Goal: Transaction & Acquisition: Purchase product/service

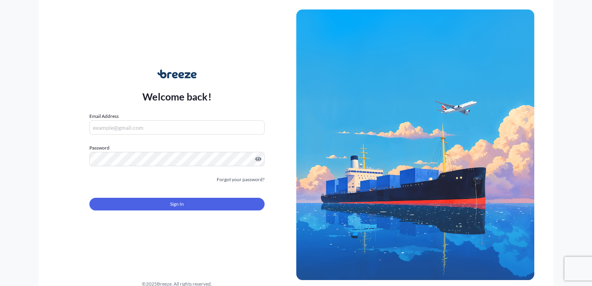
type input "[PERSON_NAME][EMAIL_ADDRESS][DOMAIN_NAME]"
click at [167, 208] on button "Sign In" at bounding box center [176, 204] width 175 height 13
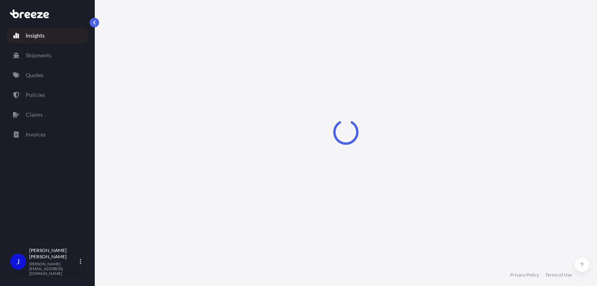
select select "2025"
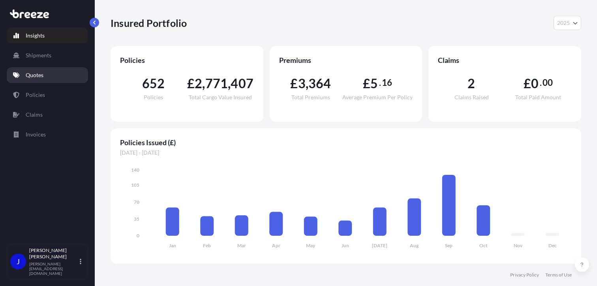
click at [42, 79] on link "Quotes" at bounding box center [47, 75] width 81 height 16
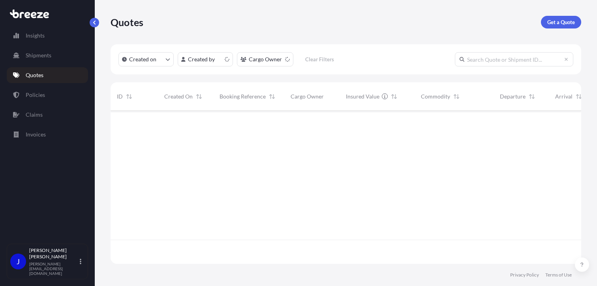
scroll to position [151, 465]
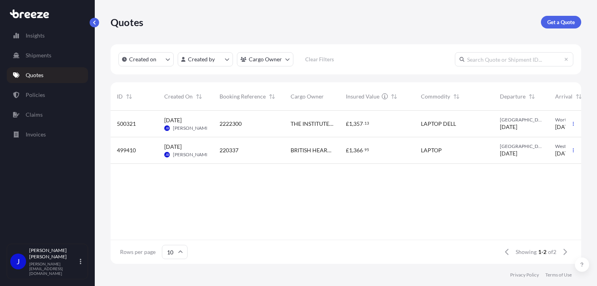
click at [555, 20] on p "Get a Quote" at bounding box center [562, 22] width 28 height 8
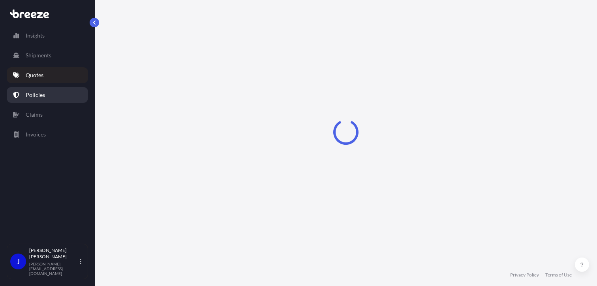
select select "Sea"
select select "1"
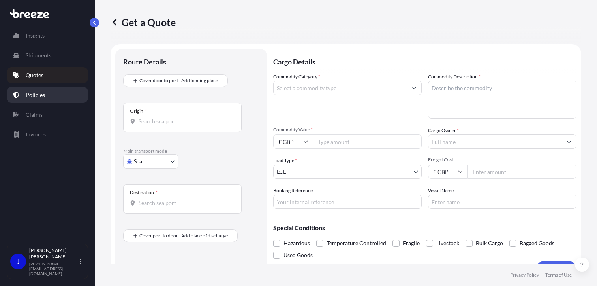
scroll to position [13, 0]
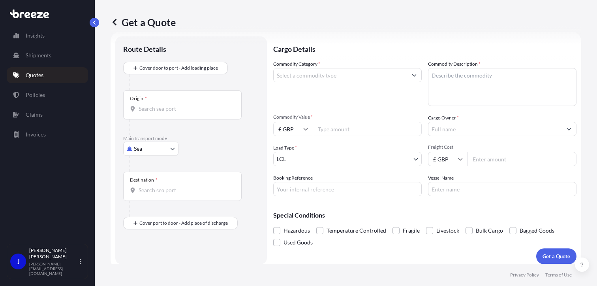
click at [167, 148] on body "Insights Shipments Quotes Policies Claims Invoices J [PERSON_NAME] [PERSON_NAME…" at bounding box center [298, 143] width 597 height 286
click at [151, 196] on div "Road" at bounding box center [150, 197] width 49 height 14
select select "Road"
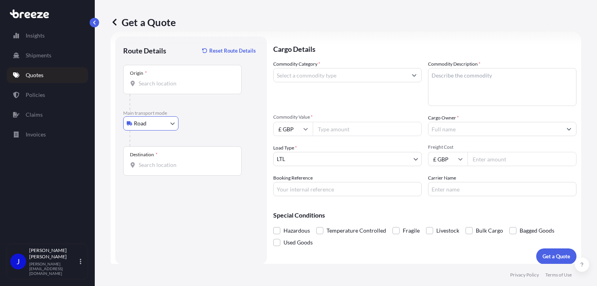
click at [166, 87] on input "Origin *" at bounding box center [185, 83] width 93 height 8
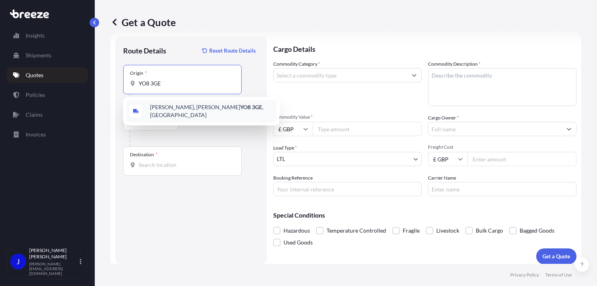
click at [177, 111] on span "[PERSON_NAME][STREET_ADDRESS][PERSON_NAME]" at bounding box center [211, 111] width 123 height 16
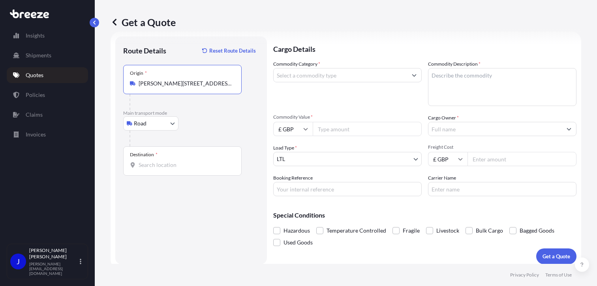
type input "[PERSON_NAME][STREET_ADDRESS][PERSON_NAME]"
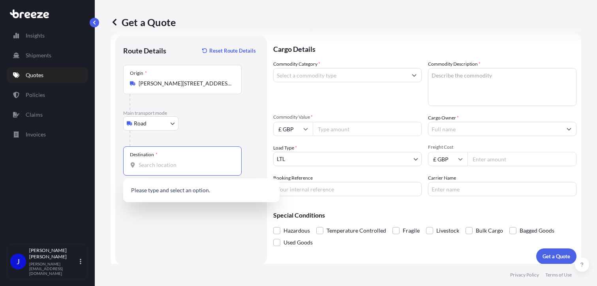
click at [170, 164] on input "Destination *" at bounding box center [185, 165] width 93 height 8
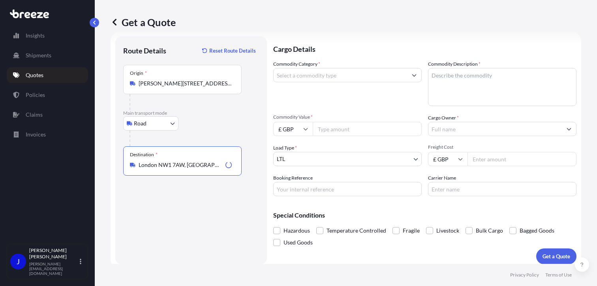
type input "London NW1 7AW, [GEOGRAPHIC_DATA]"
click at [327, 77] on input "Commodity Category *" at bounding box center [341, 75] width 134 height 14
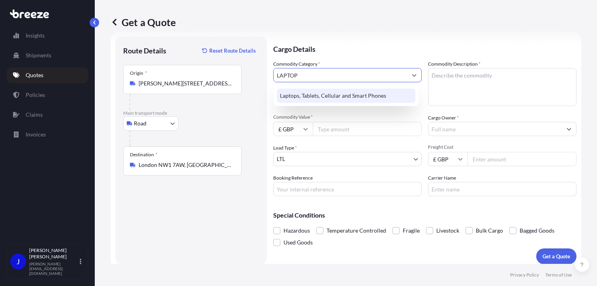
click at [360, 90] on div "Laptops, Tablets, Cellular and Smart Phones" at bounding box center [346, 96] width 139 height 14
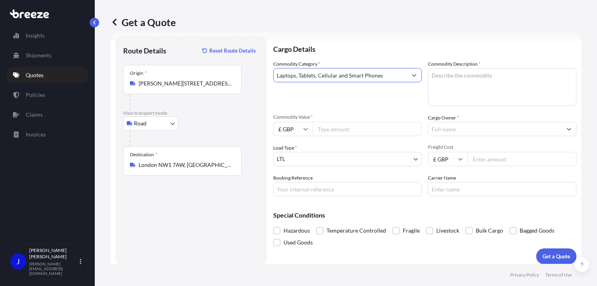
type input "Laptops, Tablets, Cellular and Smart Phones"
click at [460, 77] on textarea "Commodity Description *" at bounding box center [502, 87] width 149 height 38
type textarea "LAPTOP AND PHONE"
click at [360, 132] on input "Commodity Value *" at bounding box center [367, 129] width 109 height 14
type input "1300"
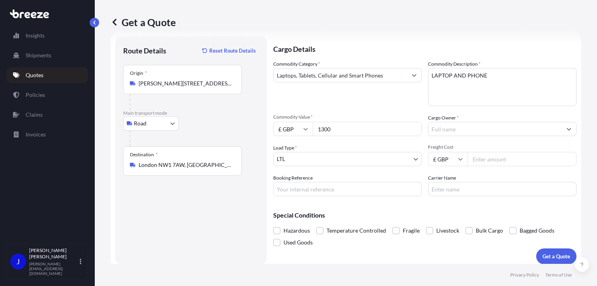
click at [447, 129] on input "Cargo Owner *" at bounding box center [496, 129] width 134 height 14
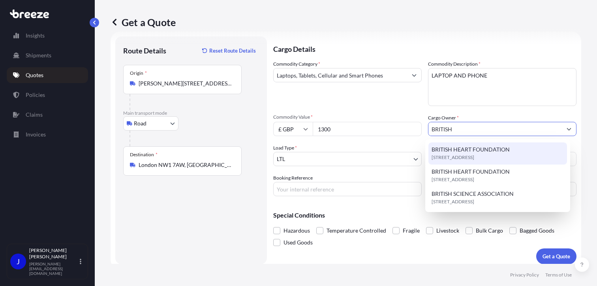
click at [499, 149] on span "BRITISH HEART FOUNDATION" at bounding box center [471, 149] width 78 height 8
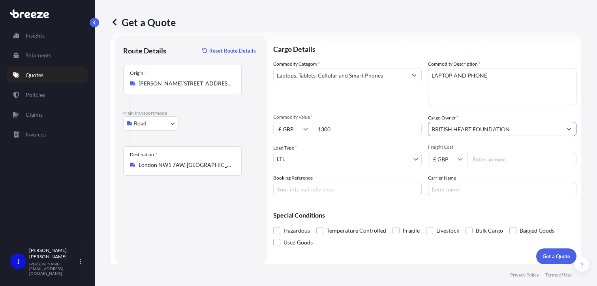
type input "BRITISH HEART FOUNDATION"
paste input "2221436"
type input "2221436"
click at [542, 251] on button "Get a Quote" at bounding box center [557, 256] width 40 height 16
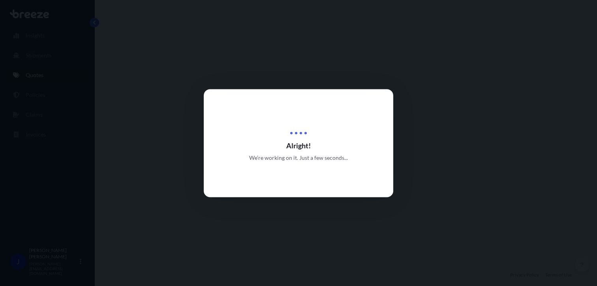
select select "Road"
select select "1"
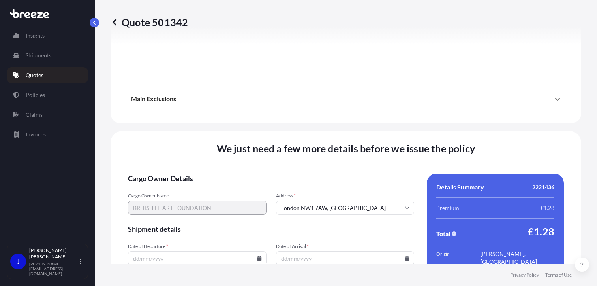
scroll to position [977, 0]
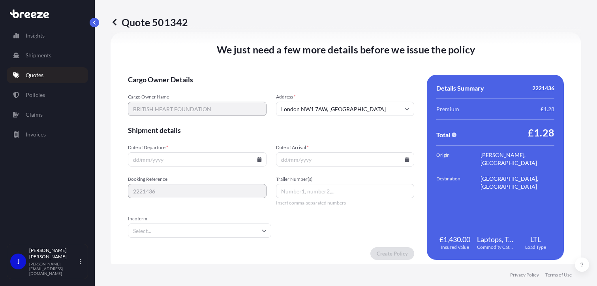
click at [257, 158] on icon at bounding box center [259, 159] width 4 height 5
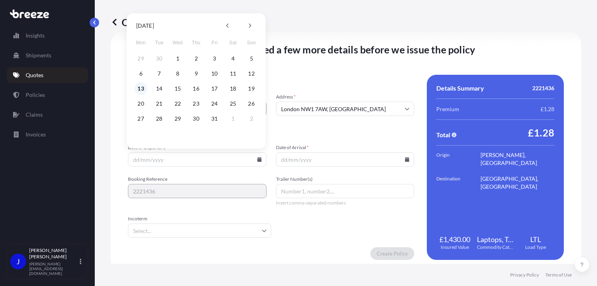
click at [137, 88] on button "13" at bounding box center [141, 88] width 13 height 13
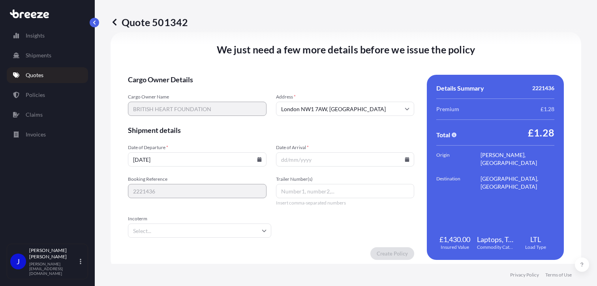
type input "[DATE]"
click at [405, 158] on icon at bounding box center [407, 159] width 5 height 5
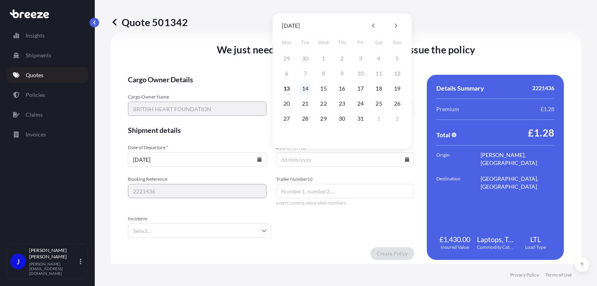
click at [305, 88] on button "14" at bounding box center [305, 88] width 13 height 13
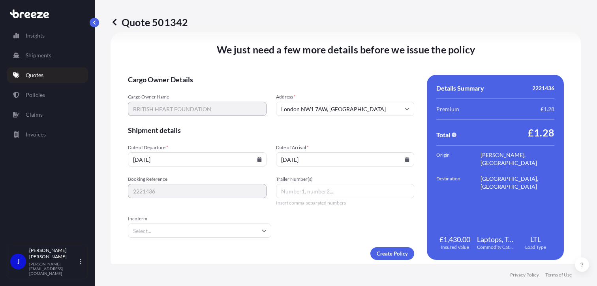
type input "[DATE]"
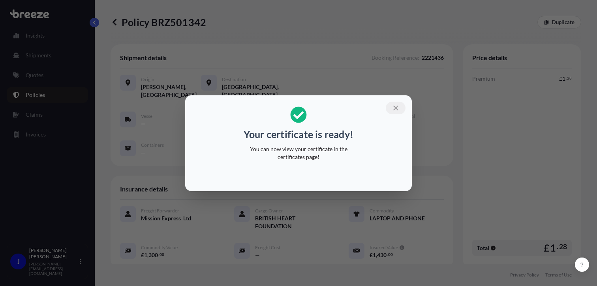
click at [397, 105] on icon "button" at bounding box center [395, 107] width 7 height 7
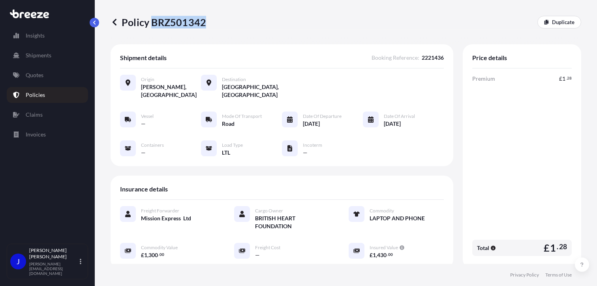
drag, startPoint x: 151, startPoint y: 23, endPoint x: 204, endPoint y: 23, distance: 52.9
click at [204, 23] on p "Policy BRZ501342" at bounding box center [159, 22] width 96 height 13
copy p "BRZ501342"
click at [47, 74] on link "Quotes" at bounding box center [47, 75] width 81 height 16
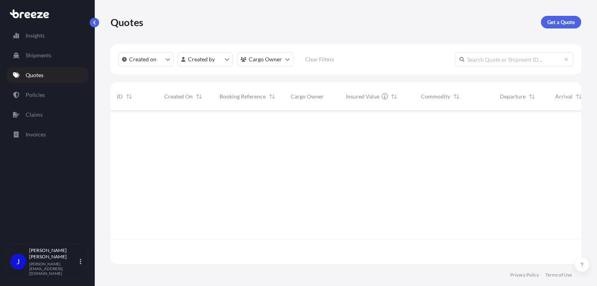
scroll to position [151, 465]
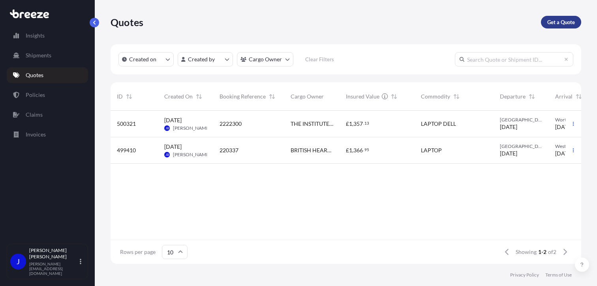
click at [564, 25] on p "Get a Quote" at bounding box center [562, 22] width 28 height 8
select select "Sea"
select select "1"
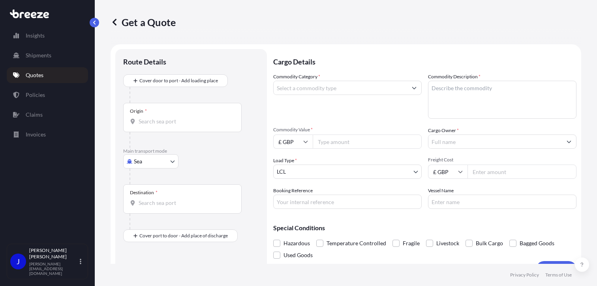
scroll to position [13, 0]
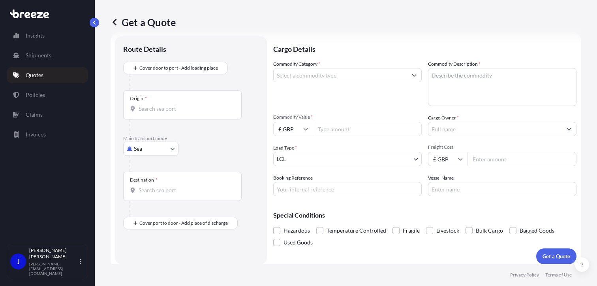
click at [171, 148] on body "Insights Shipments Quotes Policies Claims Invoices J [PERSON_NAME] [PERSON_NAME…" at bounding box center [298, 143] width 597 height 286
click at [158, 194] on div "Road" at bounding box center [150, 197] width 49 height 14
select select "Road"
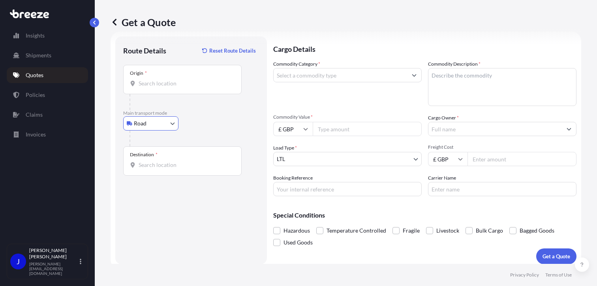
click at [178, 85] on input "Origin *" at bounding box center [185, 83] width 93 height 8
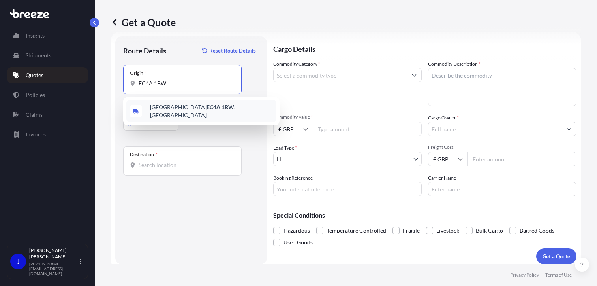
click at [204, 107] on span "[STREET_ADDRESS]" at bounding box center [211, 111] width 123 height 16
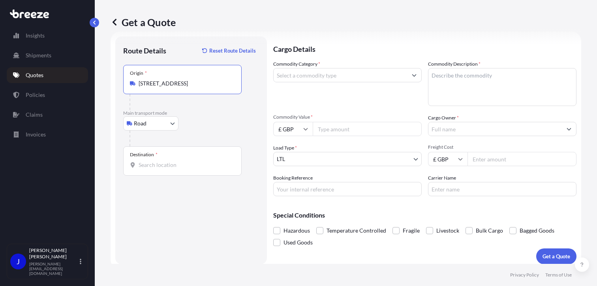
type input "[STREET_ADDRESS]"
click at [166, 164] on input "Destination *" at bounding box center [185, 165] width 93 height 8
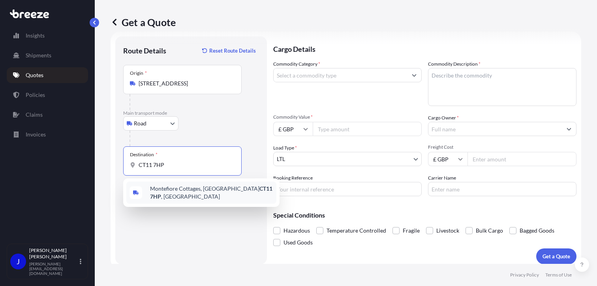
click at [184, 198] on div "[STREET_ADDRESS]" at bounding box center [201, 192] width 150 height 22
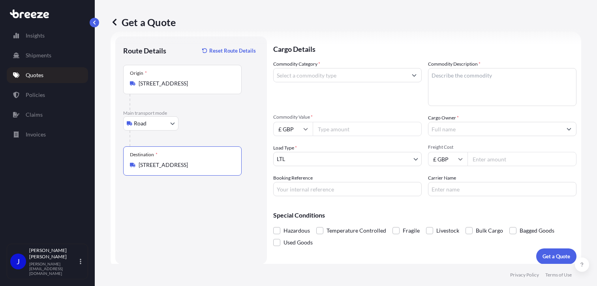
type input "[STREET_ADDRESS]"
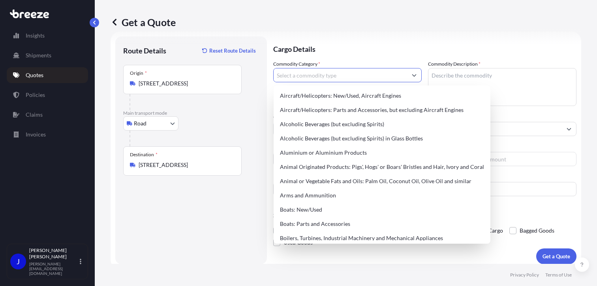
click at [326, 75] on input "Commodity Category *" at bounding box center [341, 75] width 134 height 14
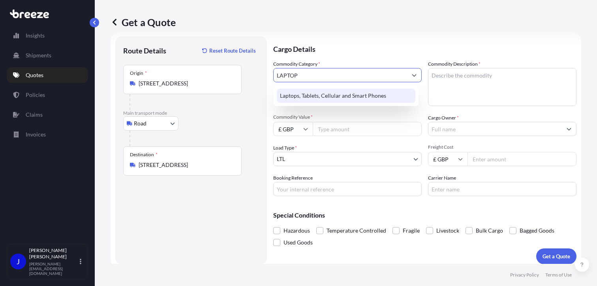
type input "LAPTOP"
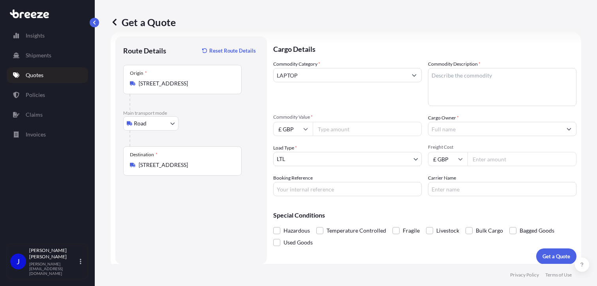
click at [465, 79] on textarea "Commodity Description *" at bounding box center [502, 87] width 149 height 38
type textarea "LAPTOP"
drag, startPoint x: 347, startPoint y: 122, endPoint x: 352, endPoint y: 129, distance: 8.2
click at [349, 126] on input "Commodity Value *" at bounding box center [367, 129] width 109 height 14
type input "1000"
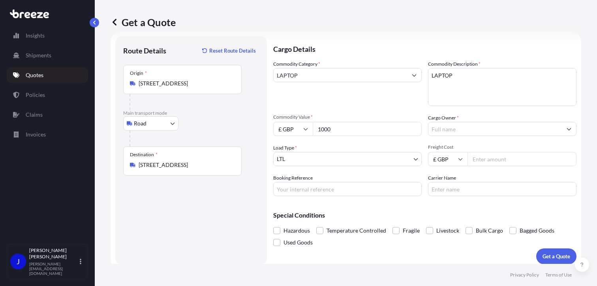
click at [438, 127] on input "Cargo Owner *" at bounding box center [496, 129] width 134 height 14
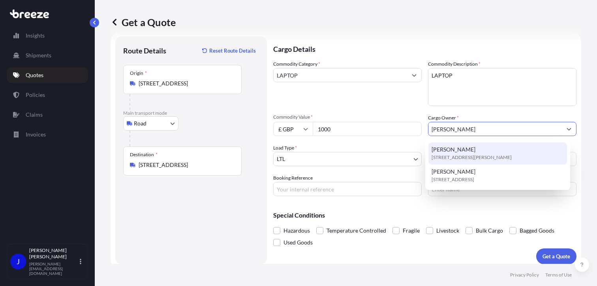
click at [465, 147] on span "[PERSON_NAME]" at bounding box center [454, 149] width 44 height 8
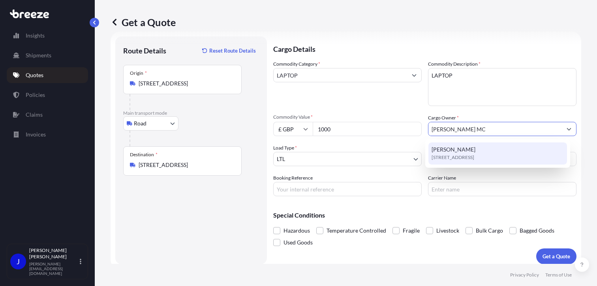
click at [475, 158] on span "[STREET_ADDRESS]" at bounding box center [453, 157] width 43 height 8
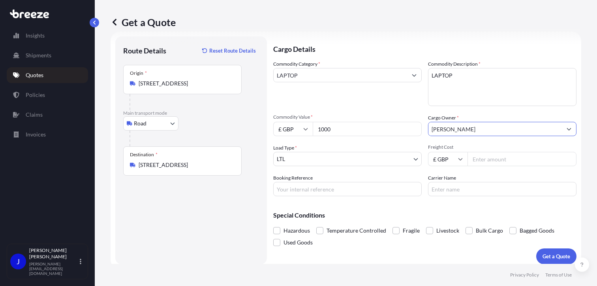
type input "[PERSON_NAME]"
paste input "2224721"
type input "2224721"
click at [495, 161] on input "Freight Cost" at bounding box center [522, 159] width 109 height 14
type input "12.37"
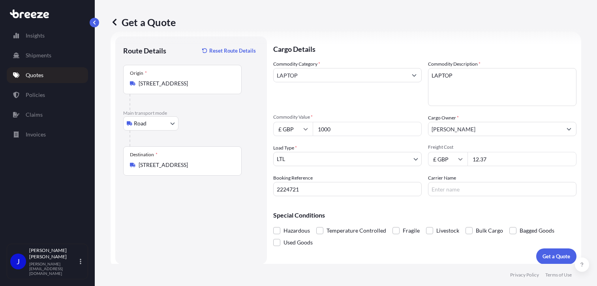
drag, startPoint x: 486, startPoint y: 209, endPoint x: 520, endPoint y: 225, distance: 37.5
click at [487, 209] on div "Special Conditions Hazardous Temperature Controlled Fragile Livestock Bulk Carg…" at bounding box center [424, 225] width 303 height 46
click at [547, 247] on div "Hazardous Temperature Controlled Fragile Livestock Bulk Cargo Bagged Goods Used…" at bounding box center [424, 236] width 303 height 24
click at [550, 256] on p "Get a Quote" at bounding box center [557, 256] width 28 height 8
click at [354, 74] on input "LAPTOP" at bounding box center [341, 75] width 134 height 14
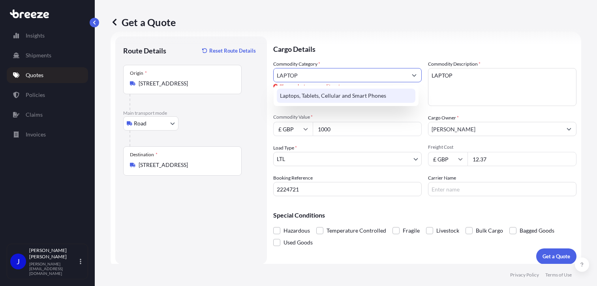
click at [343, 92] on div "Laptops, Tablets, Cellular and Smart Phones" at bounding box center [346, 96] width 139 height 14
type input "Laptops, Tablets, Cellular and Smart Phones"
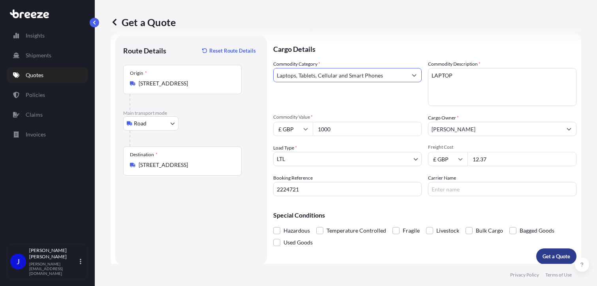
click at [546, 256] on p "Get a Quote" at bounding box center [557, 256] width 28 height 8
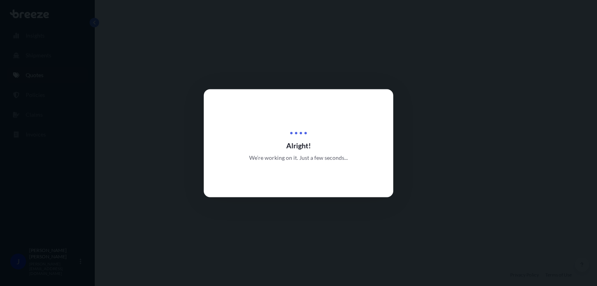
select select "Road"
select select "1"
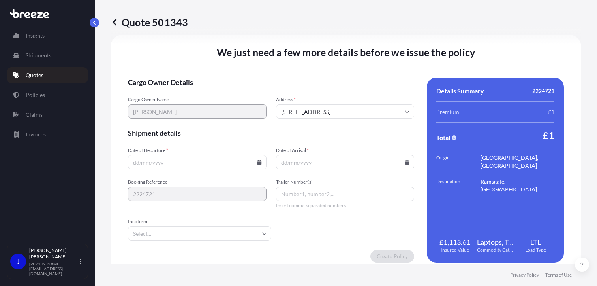
scroll to position [985, 0]
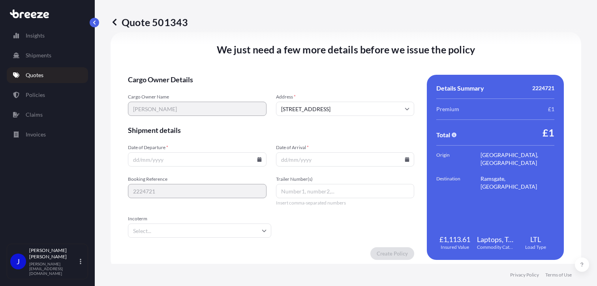
click at [259, 157] on icon at bounding box center [259, 159] width 5 height 5
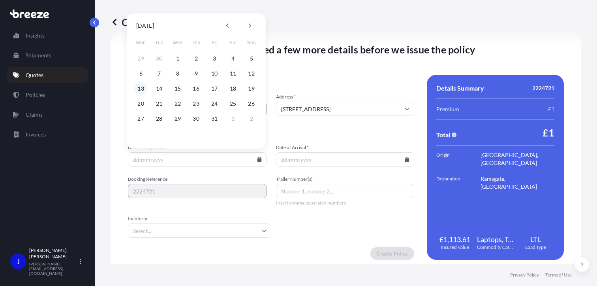
click at [143, 86] on button "13" at bounding box center [141, 88] width 13 height 13
type input "[DATE]"
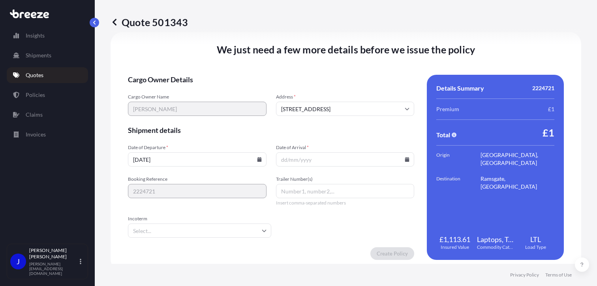
click at [405, 159] on icon at bounding box center [407, 159] width 4 height 5
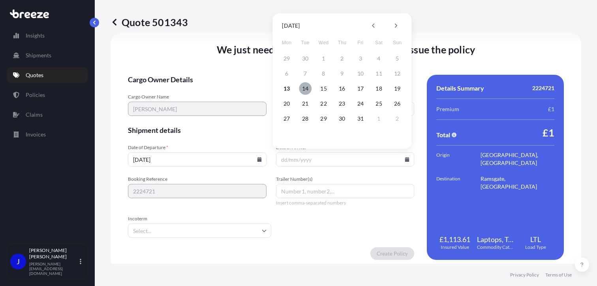
click at [306, 87] on button "14" at bounding box center [305, 88] width 13 height 13
type input "[DATE]"
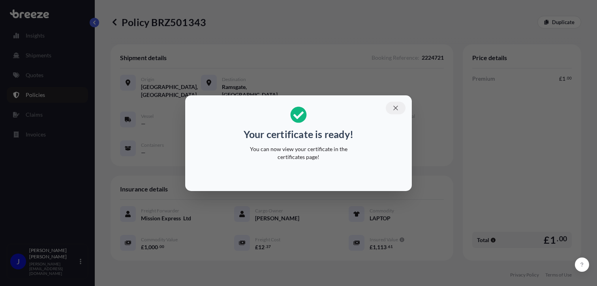
click at [395, 106] on icon "button" at bounding box center [395, 107] width 7 height 7
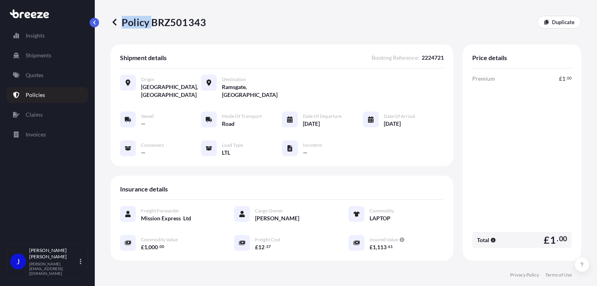
drag, startPoint x: 152, startPoint y: 22, endPoint x: 205, endPoint y: 28, distance: 54.1
click at [205, 28] on div "Policy BRZ501343 Duplicate" at bounding box center [346, 22] width 471 height 13
drag, startPoint x: 205, startPoint y: 28, endPoint x: 173, endPoint y: 31, distance: 32.6
click at [173, 31] on div "Policy BRZ501343 Duplicate" at bounding box center [346, 22] width 471 height 44
drag, startPoint x: 173, startPoint y: 31, endPoint x: 205, endPoint y: 26, distance: 32.0
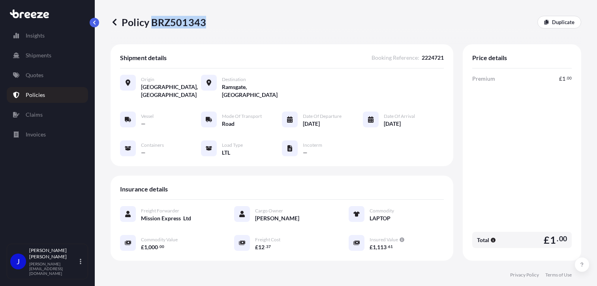
click at [205, 26] on p "Policy BRZ501343" at bounding box center [159, 22] width 96 height 13
drag, startPoint x: 205, startPoint y: 26, endPoint x: 200, endPoint y: 22, distance: 6.1
copy p "BRZ501343"
click at [41, 79] on link "Quotes" at bounding box center [47, 75] width 81 height 16
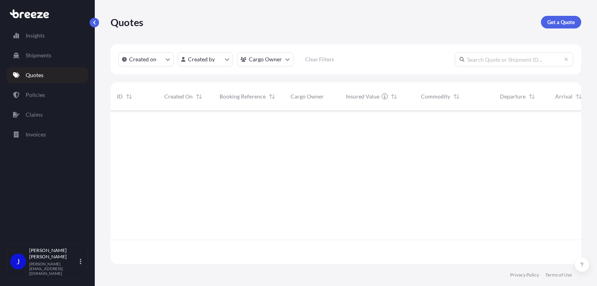
scroll to position [151, 465]
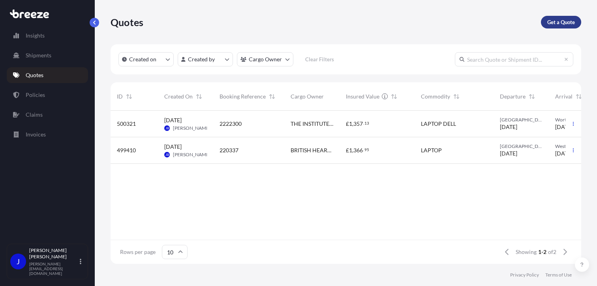
click at [566, 21] on p "Get a Quote" at bounding box center [562, 22] width 28 height 8
select select "Sea"
select select "1"
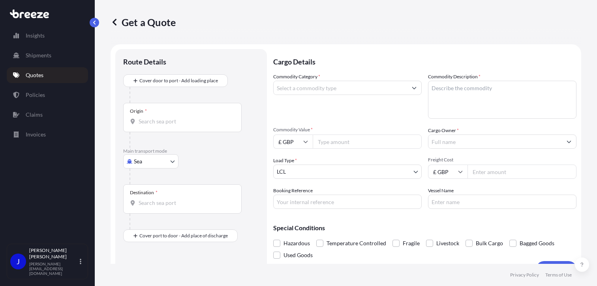
scroll to position [13, 0]
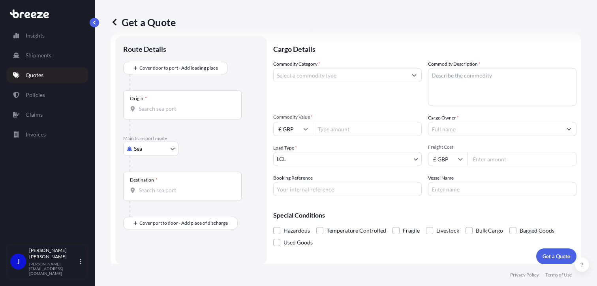
click at [169, 115] on div "Origin *" at bounding box center [182, 104] width 119 height 29
click at [169, 113] on input "Origin *" at bounding box center [185, 109] width 93 height 8
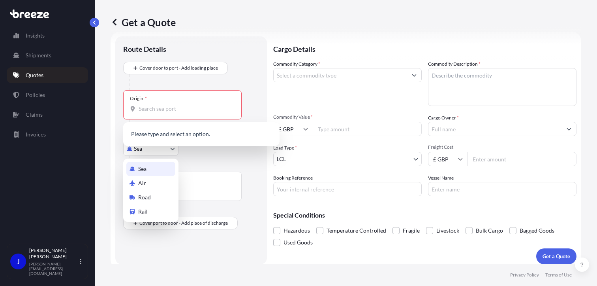
click at [158, 150] on body "0 options available. Insights Shipments Quotes Policies Claims Invoices J [PERS…" at bounding box center [298, 143] width 597 height 286
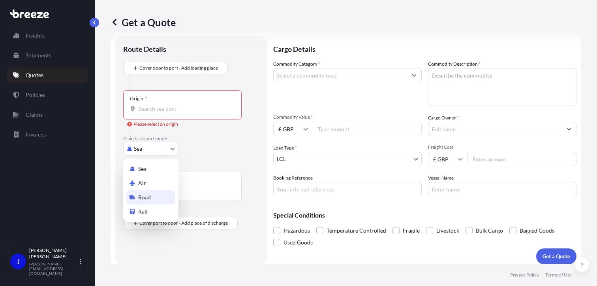
click at [155, 192] on div "Road" at bounding box center [150, 197] width 49 height 14
select select "Road"
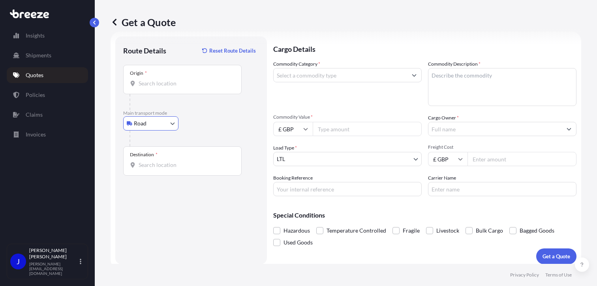
click at [158, 85] on input "Origin *" at bounding box center [185, 83] width 93 height 8
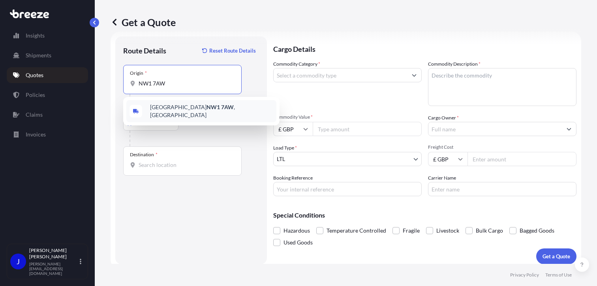
click at [169, 107] on span "London NW1 7AW , [GEOGRAPHIC_DATA]" at bounding box center [211, 111] width 123 height 16
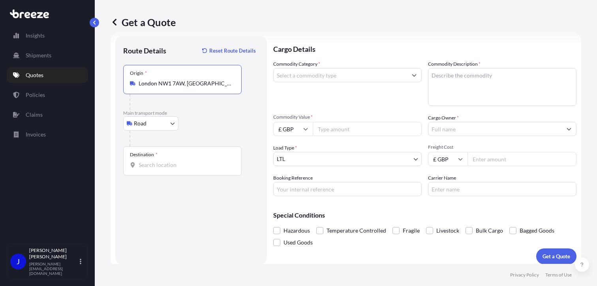
type input "London NW1 7AW, [GEOGRAPHIC_DATA]"
click at [166, 166] on input "Destination *" at bounding box center [185, 165] width 93 height 8
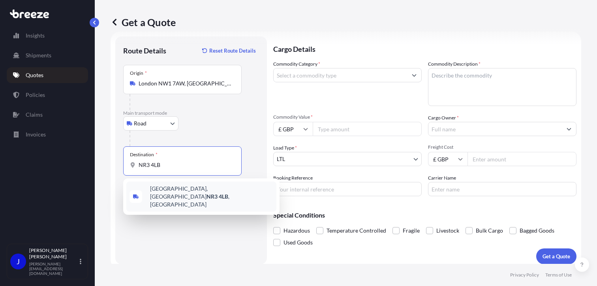
click at [183, 188] on span "[STREET_ADDRESS]" at bounding box center [211, 197] width 123 height 24
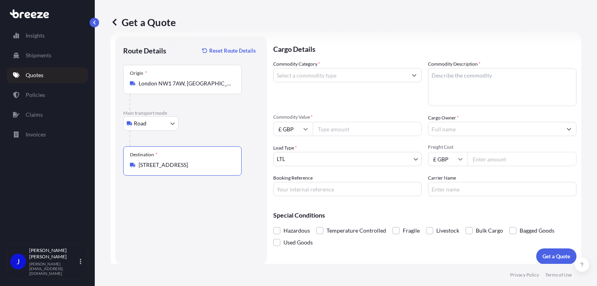
type input "[STREET_ADDRESS]"
click at [345, 77] on input "Commodity Category *" at bounding box center [341, 75] width 134 height 14
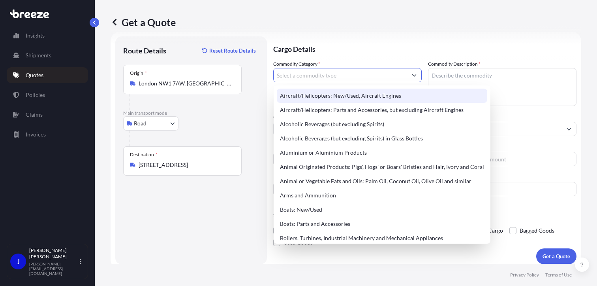
click at [314, 76] on input "Commodity Category *" at bounding box center [341, 75] width 134 height 14
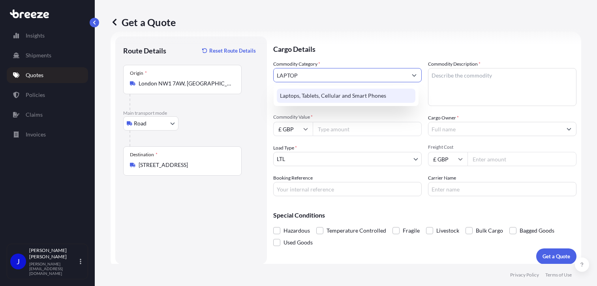
click at [330, 98] on div "Laptops, Tablets, Cellular and Smart Phones" at bounding box center [346, 96] width 139 height 14
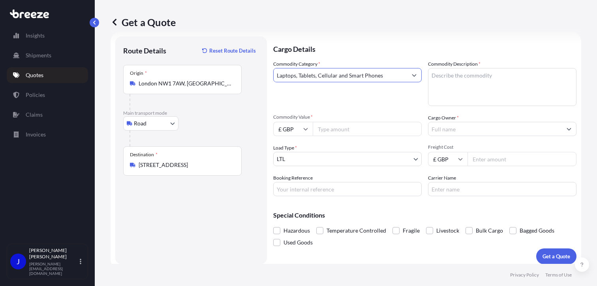
type input "Laptops, Tablets, Cellular and Smart Phones"
click at [475, 76] on textarea "Commodity Description *" at bounding box center [502, 87] width 149 height 38
type textarea "LAPTOP"
click at [366, 137] on div "Commodity Category * Laptops, Tablets, Cellular and Smart Phones Commodity Desc…" at bounding box center [424, 128] width 303 height 136
click at [366, 132] on input "Commodity Value *" at bounding box center [367, 129] width 109 height 14
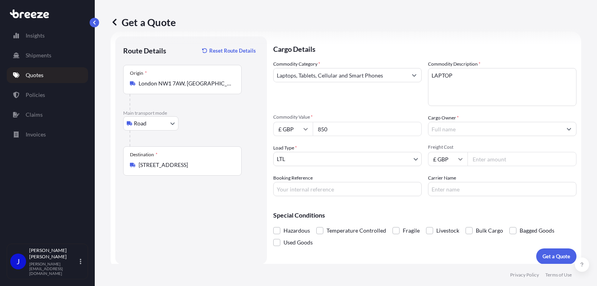
type input "850"
click at [454, 131] on input "Cargo Owner *" at bounding box center [496, 129] width 134 height 14
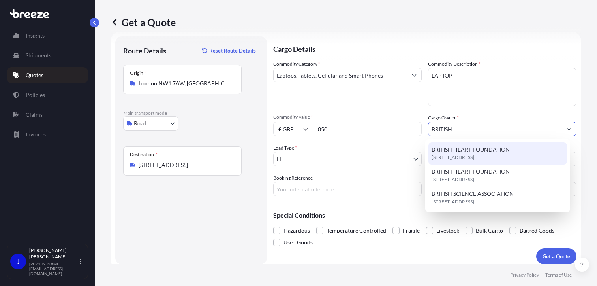
click at [518, 148] on div "[STREET_ADDRESS]" at bounding box center [498, 153] width 139 height 22
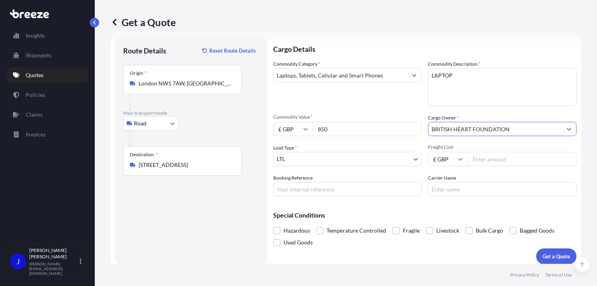
type input "BRITISH HEART FOUNDATION"
click at [337, 191] on input "Booking Reference" at bounding box center [347, 189] width 149 height 14
paste input "2224750"
type input "2224750"
click at [486, 158] on input "Freight Cost" at bounding box center [522, 159] width 109 height 14
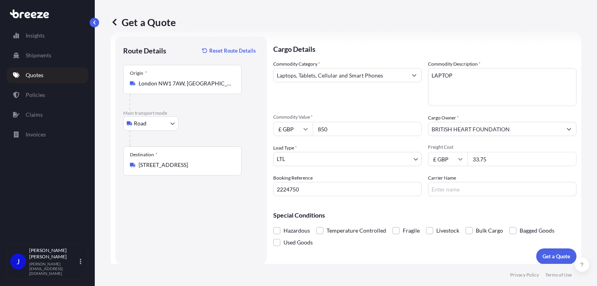
type input "33.75"
click at [541, 252] on button "Get a Quote" at bounding box center [557, 256] width 40 height 16
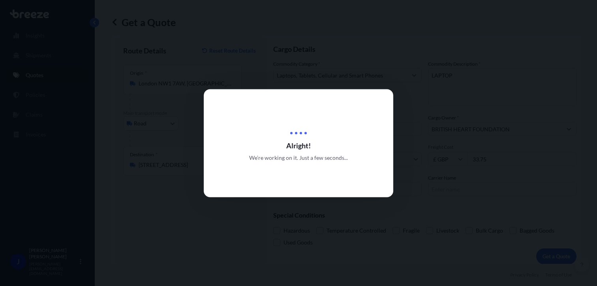
click at [550, 256] on div at bounding box center [298, 143] width 597 height 286
select select "Road"
select select "1"
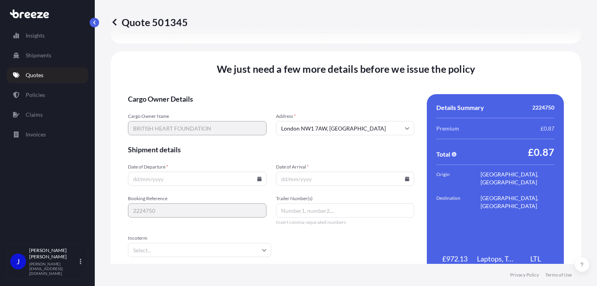
scroll to position [985, 0]
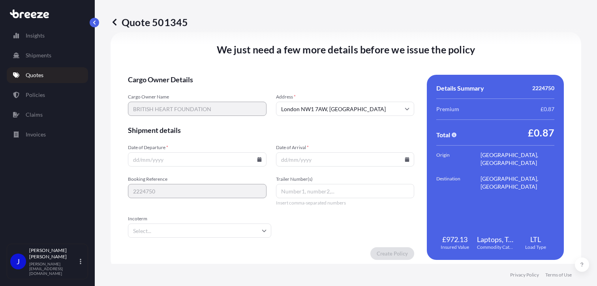
click at [258, 160] on icon at bounding box center [259, 159] width 4 height 5
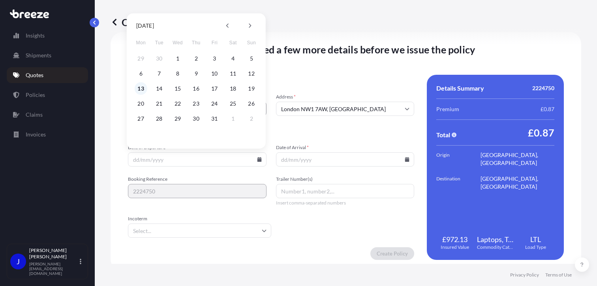
click at [143, 89] on button "13" at bounding box center [141, 88] width 13 height 13
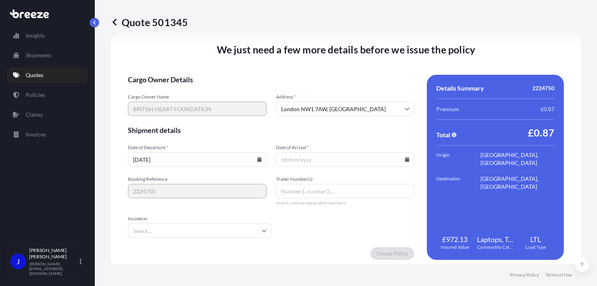
type input "[DATE]"
click at [405, 158] on icon at bounding box center [407, 159] width 5 height 5
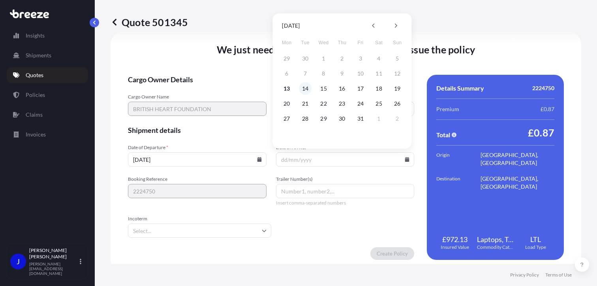
click at [312, 90] on div "13 14 15 16 17 18 19" at bounding box center [342, 88] width 126 height 14
click at [310, 89] on button "14" at bounding box center [305, 88] width 13 height 13
type input "[DATE]"
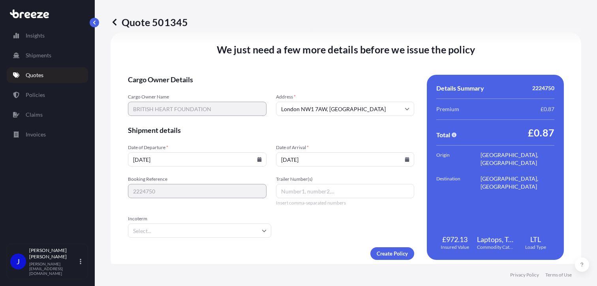
click at [330, 228] on form "Cargo Owner Details Cargo Owner Name BRITISH HEART FOUNDATION Address * [GEOGRA…" at bounding box center [271, 167] width 286 height 185
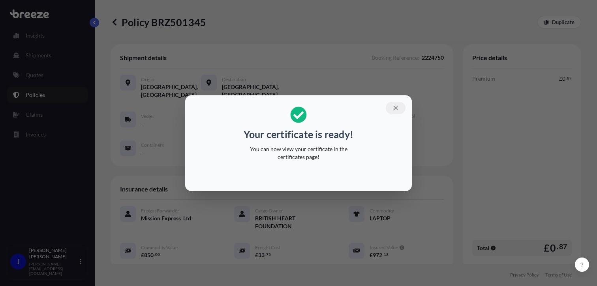
click at [393, 107] on icon "button" at bounding box center [395, 107] width 7 height 7
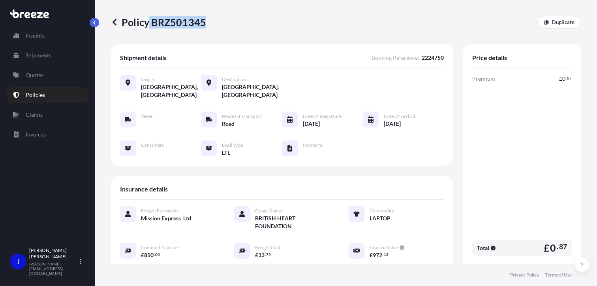
drag, startPoint x: 152, startPoint y: 20, endPoint x: 204, endPoint y: 21, distance: 52.6
click at [204, 21] on p "Policy BRZ501345" at bounding box center [159, 22] width 96 height 13
click at [35, 71] on p "Quotes" at bounding box center [35, 75] width 18 height 8
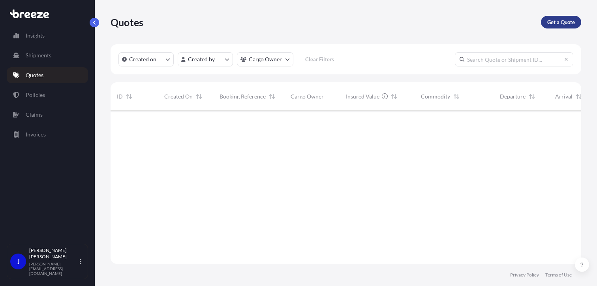
scroll to position [151, 465]
click at [565, 24] on p "Get a Quote" at bounding box center [562, 22] width 28 height 8
select select "Sea"
select select "1"
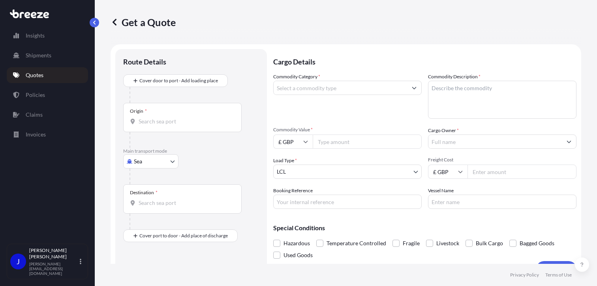
scroll to position [13, 0]
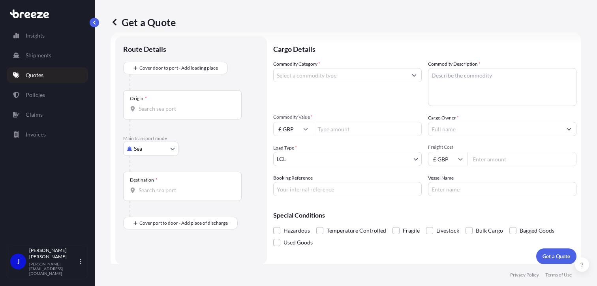
click at [165, 149] on body "Insights Shipments Quotes Policies Claims Invoices J [PERSON_NAME] [PERSON_NAME…" at bounding box center [298, 143] width 597 height 286
click at [159, 194] on div "Road" at bounding box center [150, 197] width 49 height 14
select select "Road"
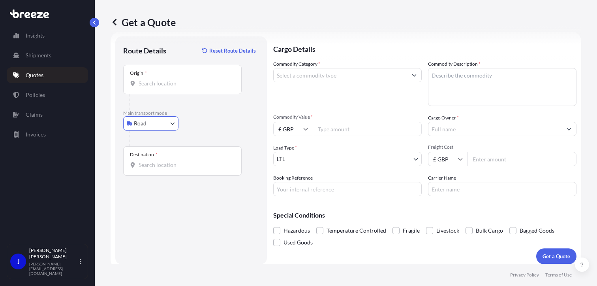
click at [165, 90] on div "Origin *" at bounding box center [182, 79] width 119 height 29
click at [165, 87] on input "Origin *" at bounding box center [185, 83] width 93 height 8
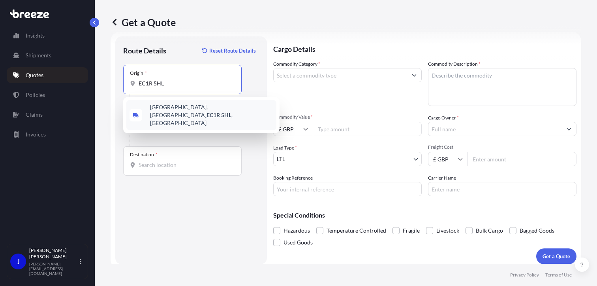
click at [197, 103] on div "[STREET_ADDRESS]" at bounding box center [201, 115] width 150 height 30
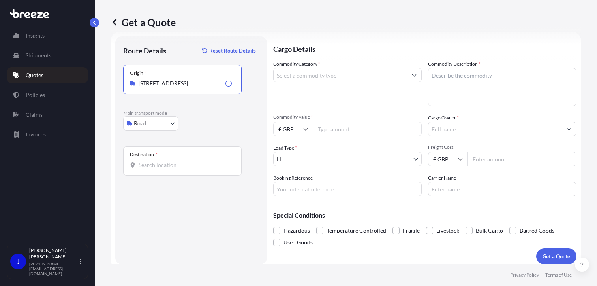
type input "[STREET_ADDRESS]"
click at [177, 169] on div "Destination *" at bounding box center [182, 160] width 119 height 29
click at [177, 169] on input "Destination *" at bounding box center [185, 165] width 93 height 8
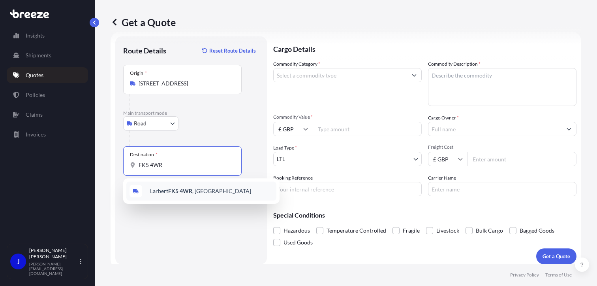
click at [214, 188] on div "Larbert FK5 4WR , [GEOGRAPHIC_DATA]" at bounding box center [201, 190] width 150 height 19
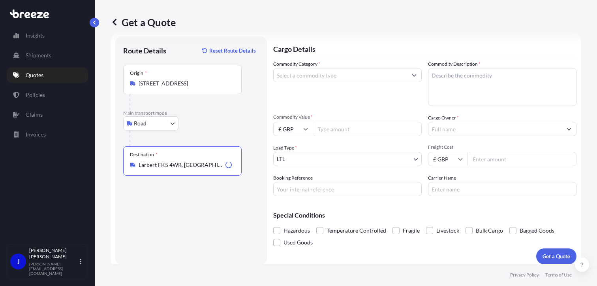
type input "Larbert FK5 4WR, [GEOGRAPHIC_DATA]"
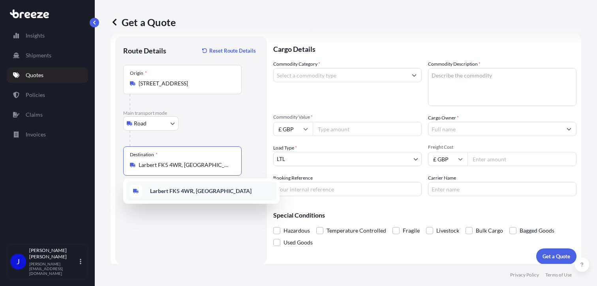
click at [204, 194] on div "Larbert FK5 4WR, [GEOGRAPHIC_DATA]" at bounding box center [201, 190] width 150 height 19
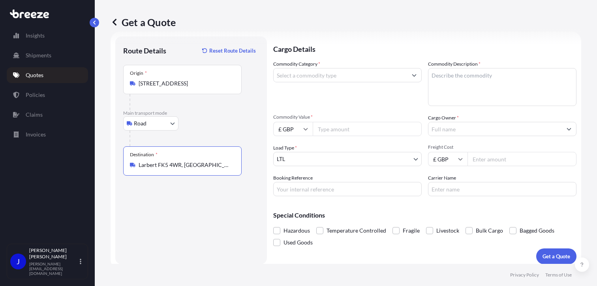
click at [318, 73] on input "Commodity Category *" at bounding box center [341, 75] width 134 height 14
type input "V"
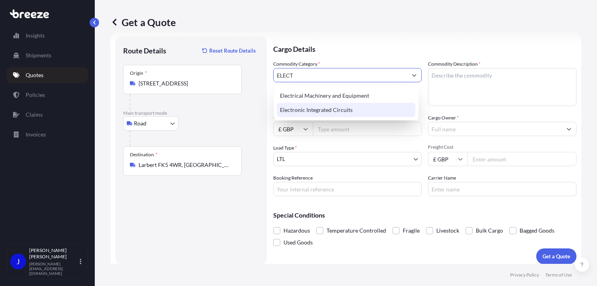
click at [359, 99] on div "Electrical Machinery and Equipment" at bounding box center [346, 96] width 139 height 14
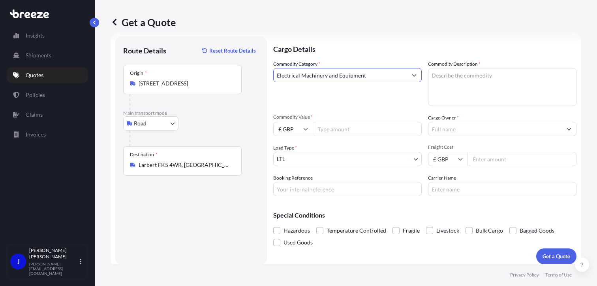
type input "Electrical Machinery and Equipment"
click at [468, 78] on textarea "Commodity Description *" at bounding box center [502, 87] width 149 height 38
type textarea "2 X VR HEADSETS"
click at [335, 135] on input "Commodity Value *" at bounding box center [367, 129] width 109 height 14
type input "1000"
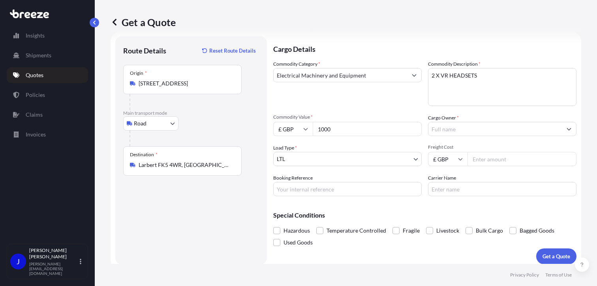
click at [452, 122] on input "Cargo Owner *" at bounding box center [496, 129] width 134 height 14
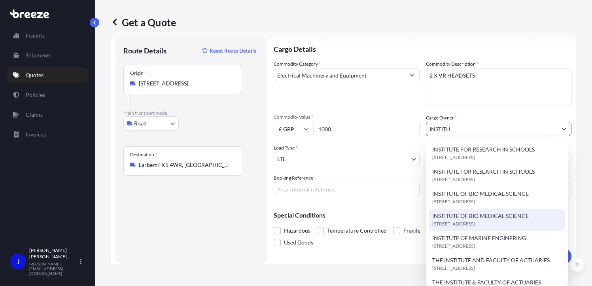
click at [511, 215] on span "INSTITUTE OF BIO MEDICAL SCIENCE" at bounding box center [480, 216] width 96 height 8
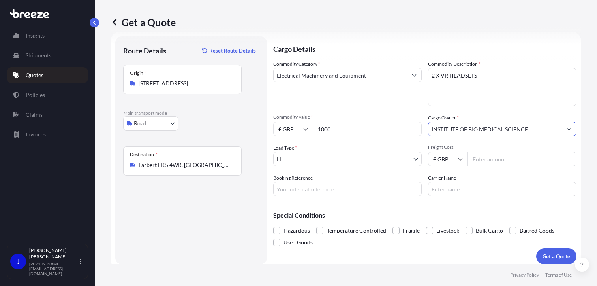
type input "INSTITUTE OF BIO MEDICAL SCIENCE"
paste input "2224754"
type input "2224754"
click at [482, 158] on input "Freight Cost" at bounding box center [522, 159] width 109 height 14
type input "18.48"
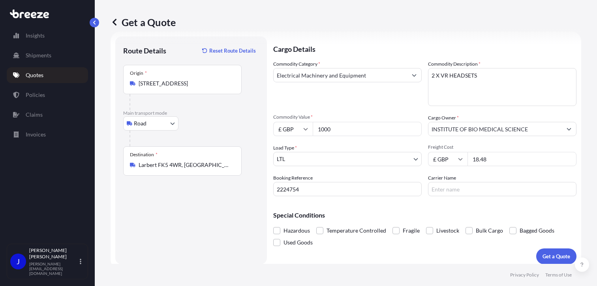
click at [557, 258] on p "Get a Quote" at bounding box center [557, 256] width 28 height 8
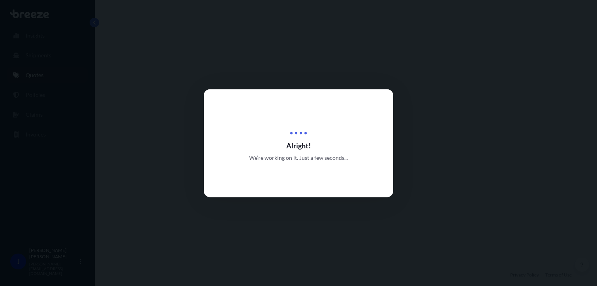
select select "Road"
select select "1"
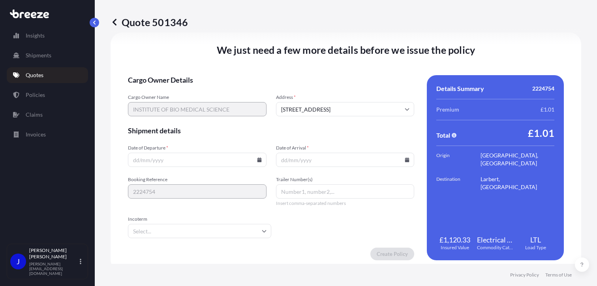
scroll to position [985, 0]
click at [258, 159] on icon at bounding box center [259, 159] width 4 height 5
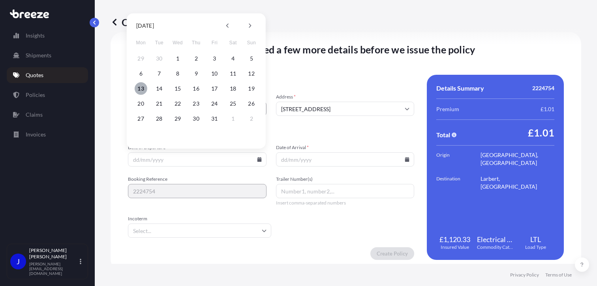
click at [138, 88] on button "13" at bounding box center [141, 88] width 13 height 13
type input "[DATE]"
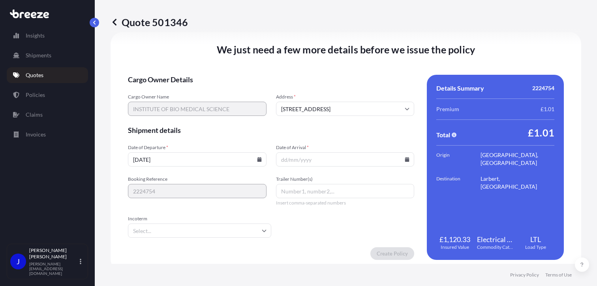
click at [405, 159] on icon at bounding box center [407, 159] width 4 height 5
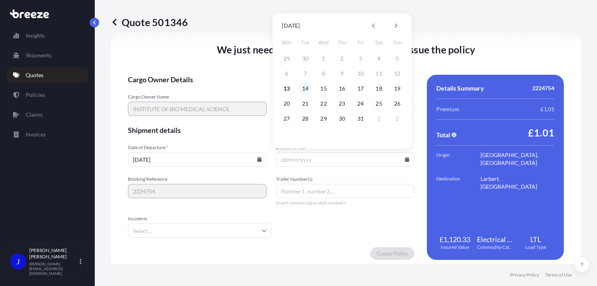
click at [306, 89] on button "14" at bounding box center [305, 88] width 13 height 13
type input "[DATE]"
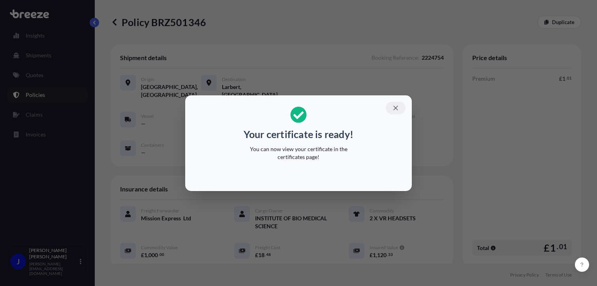
click at [397, 109] on icon "button" at bounding box center [395, 107] width 7 height 7
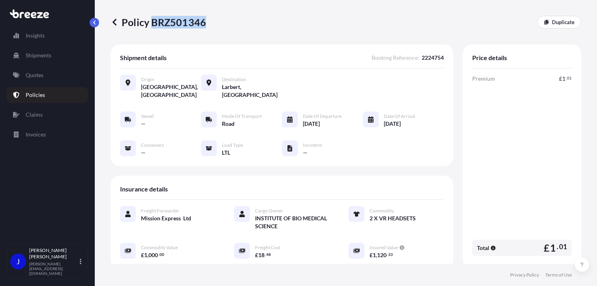
drag, startPoint x: 151, startPoint y: 24, endPoint x: 203, endPoint y: 24, distance: 52.2
click at [203, 24] on p "Policy BRZ501346" at bounding box center [159, 22] width 96 height 13
copy p "BRZ501346"
